Goal: Communication & Community: Answer question/provide support

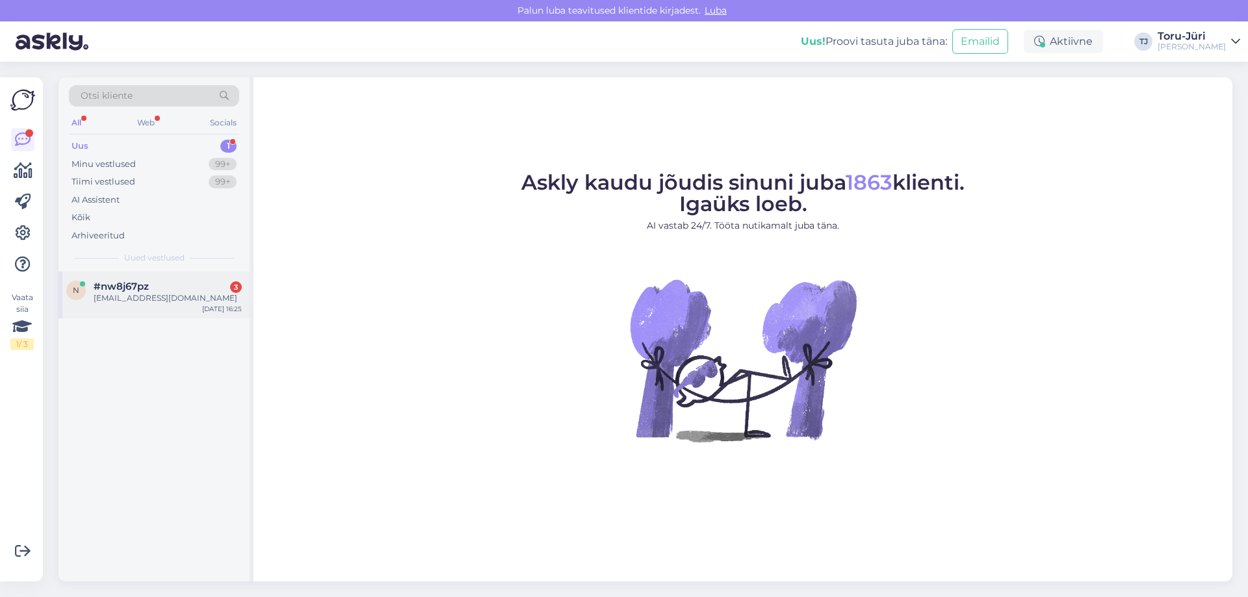
click at [151, 300] on div "[EMAIL_ADDRESS][DOMAIN_NAME]" at bounding box center [168, 298] width 148 height 12
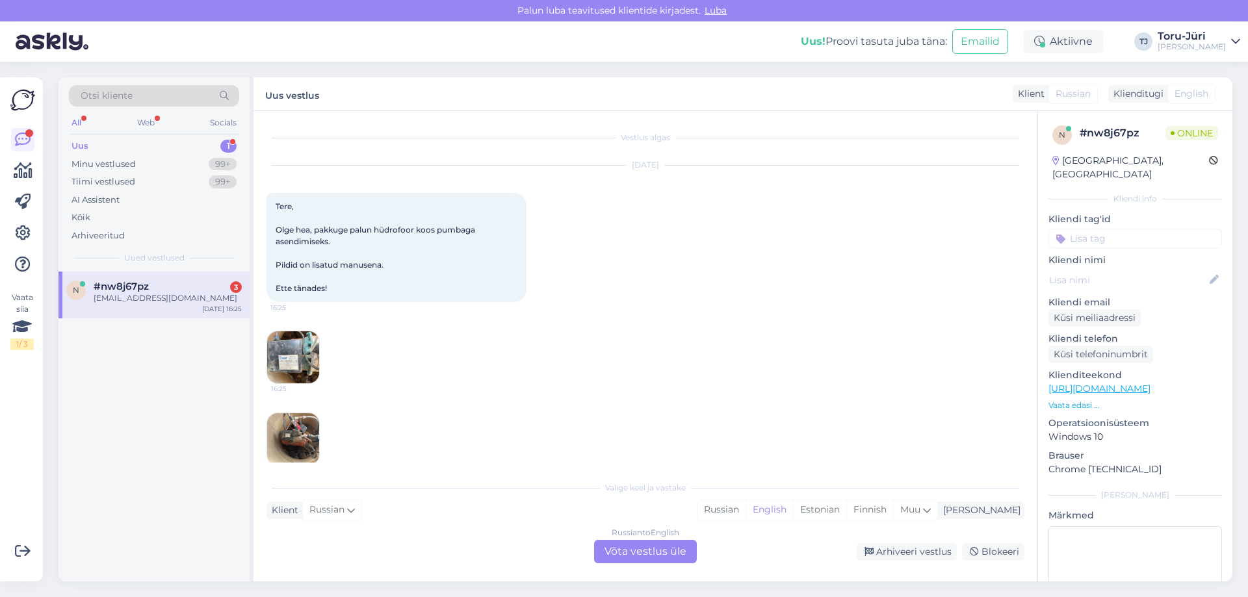
click at [577, 437] on div "[DATE] Tere, Olge hea, pakkuge palun hüdrofoor koos pumbaga asendimiseks. Pildi…" at bounding box center [645, 315] width 758 height 329
click at [628, 547] on div "Russian to English Võta vestlus üle" at bounding box center [645, 551] width 103 height 23
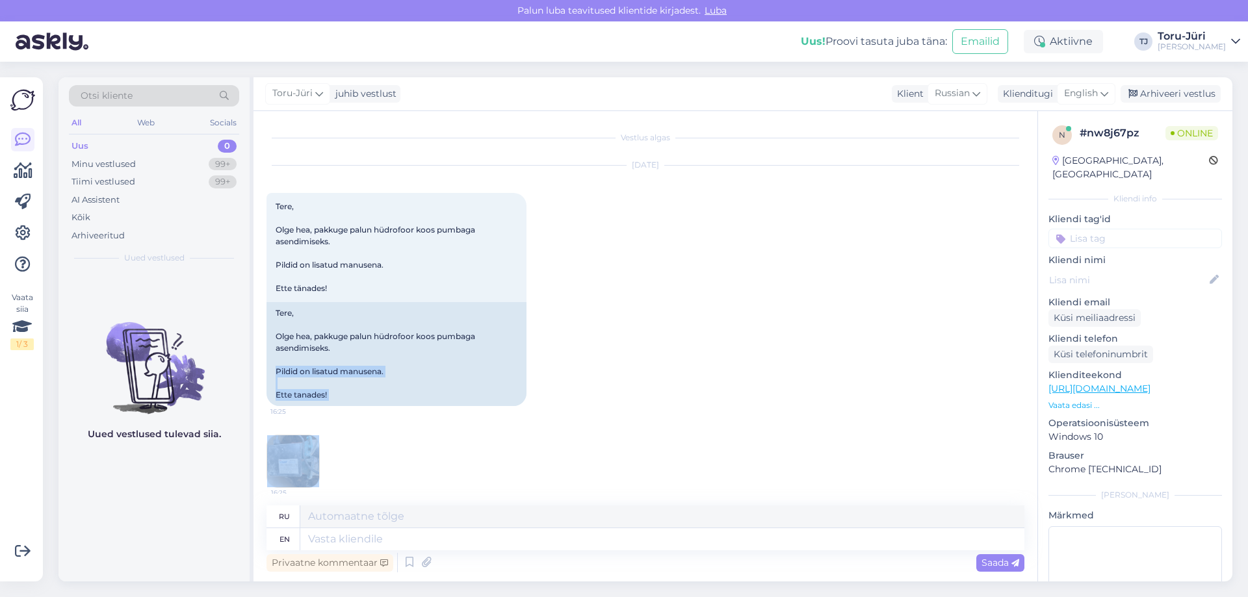
drag, startPoint x: 275, startPoint y: 371, endPoint x: 368, endPoint y: 463, distance: 130.5
click at [368, 463] on div "[DATE] Tere, Olge hea, pakkuge palun hüdrofoor koos pumbaga asendimiseks. Pildi…" at bounding box center [645, 367] width 758 height 433
click at [461, 455] on div "[DATE] Tere, Olge hea, pakkuge palun hüdrofoor koos pumbaga asendimiseks. Pildi…" at bounding box center [645, 367] width 758 height 433
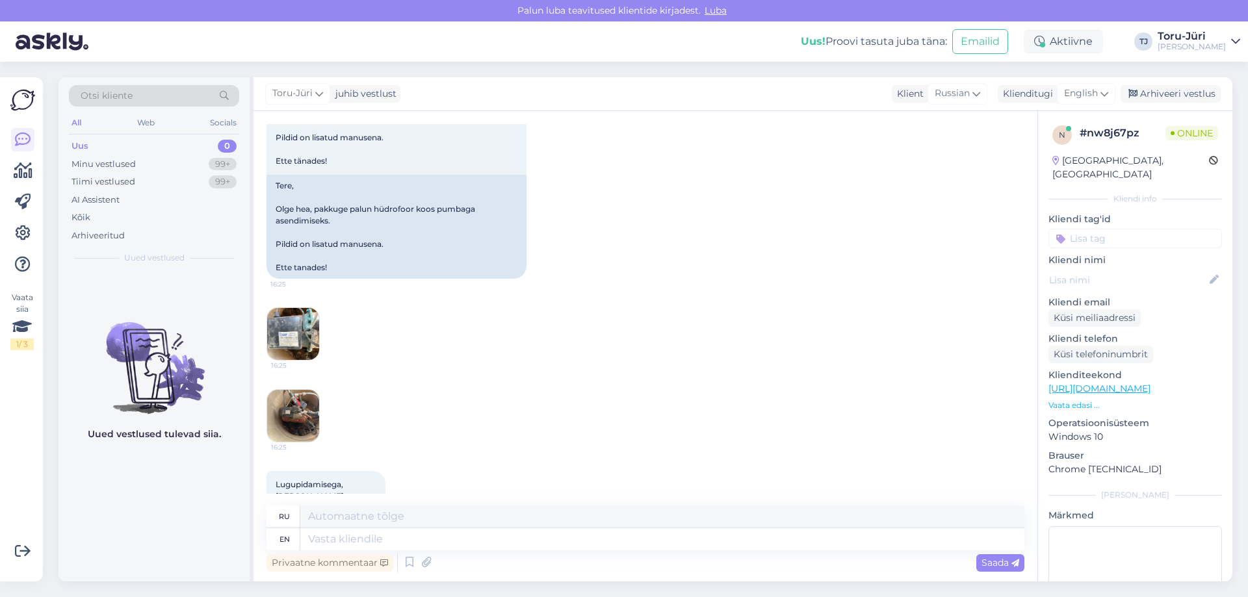
scroll to position [316, 0]
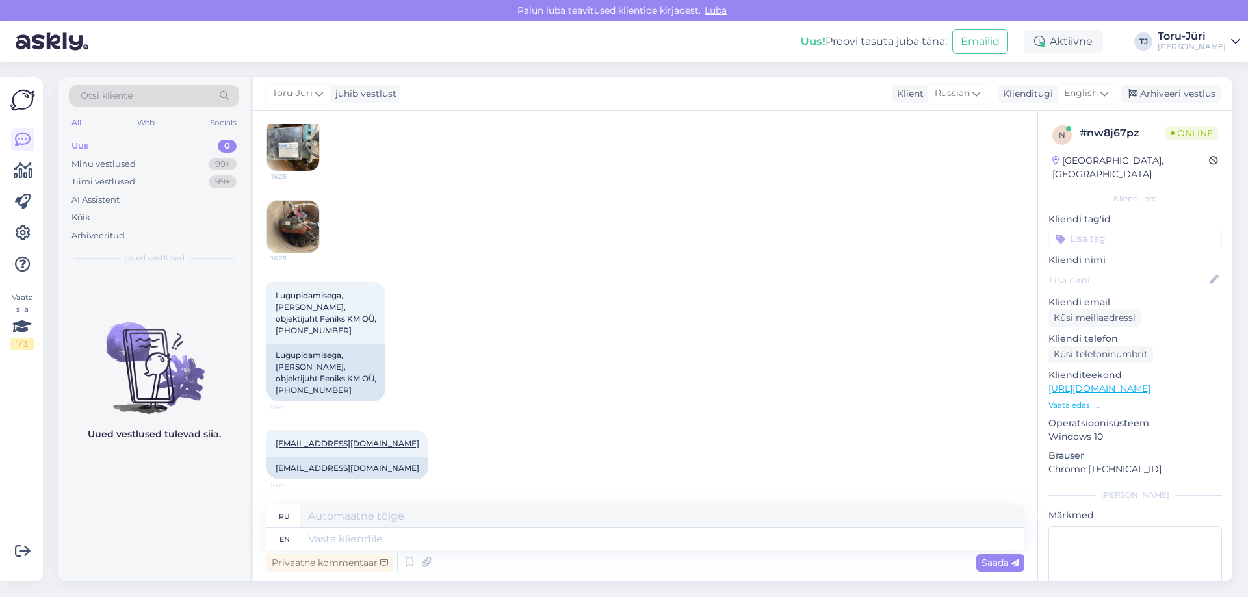
click at [637, 424] on div "[EMAIL_ADDRESS][DOMAIN_NAME] 16:25 [EMAIL_ADDRESS][DOMAIN_NAME]" at bounding box center [645, 455] width 758 height 78
drag, startPoint x: 1081, startPoint y: 134, endPoint x: 1144, endPoint y: 135, distance: 63.0
click at [1144, 135] on div "# nw8j67pz" at bounding box center [1122, 133] width 86 height 16
